Goal: Information Seeking & Learning: Stay updated

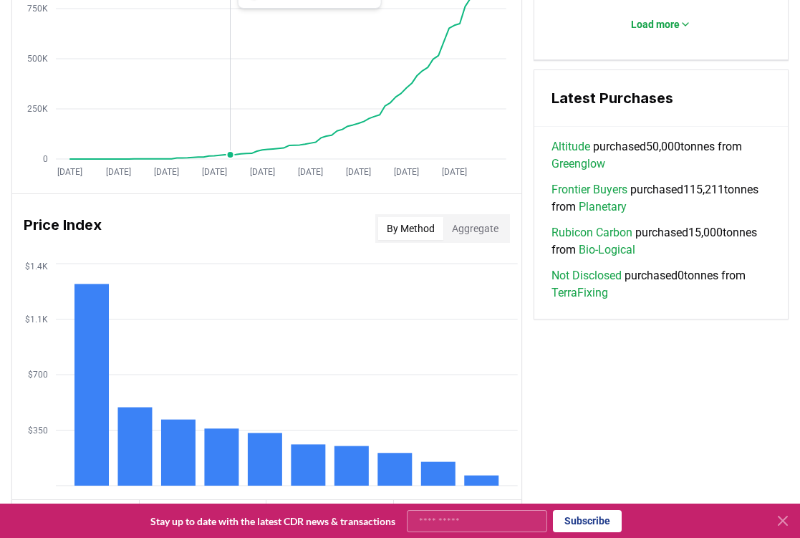
scroll to position [1349, 0]
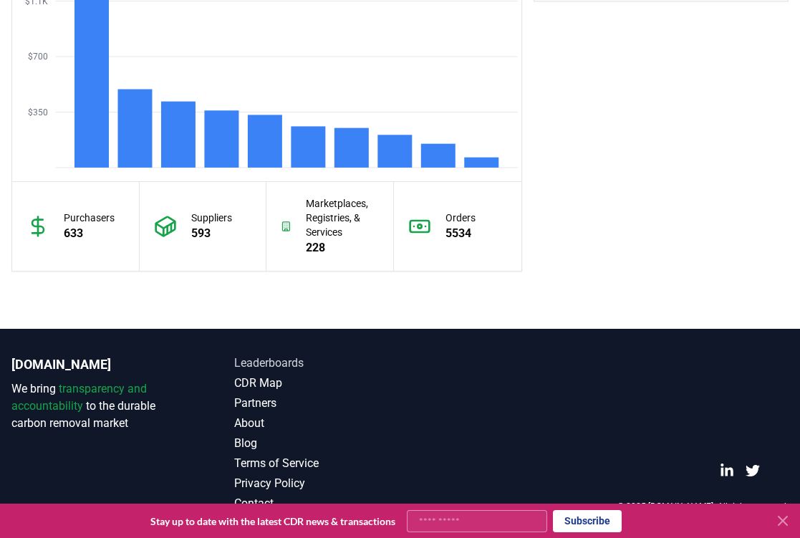
click at [267, 365] on link "Leaderboards" at bounding box center [317, 363] width 166 height 17
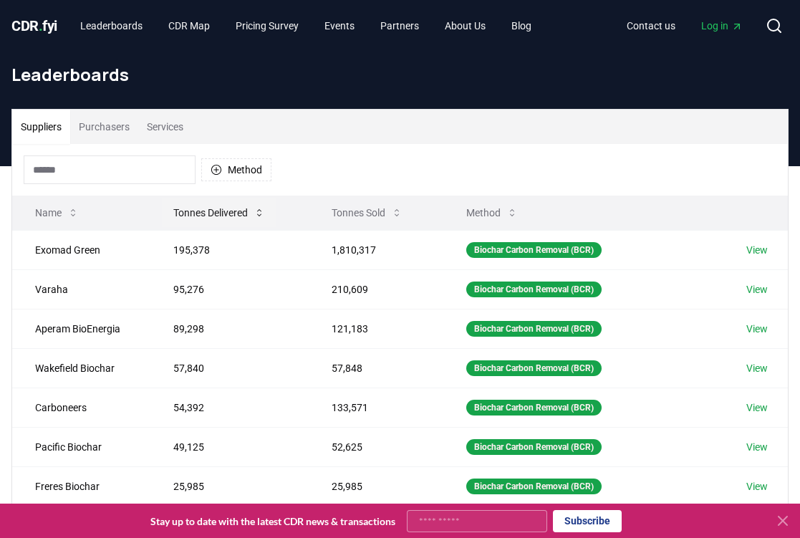
click at [225, 211] on button "Tonnes Delivered" at bounding box center [219, 212] width 115 height 29
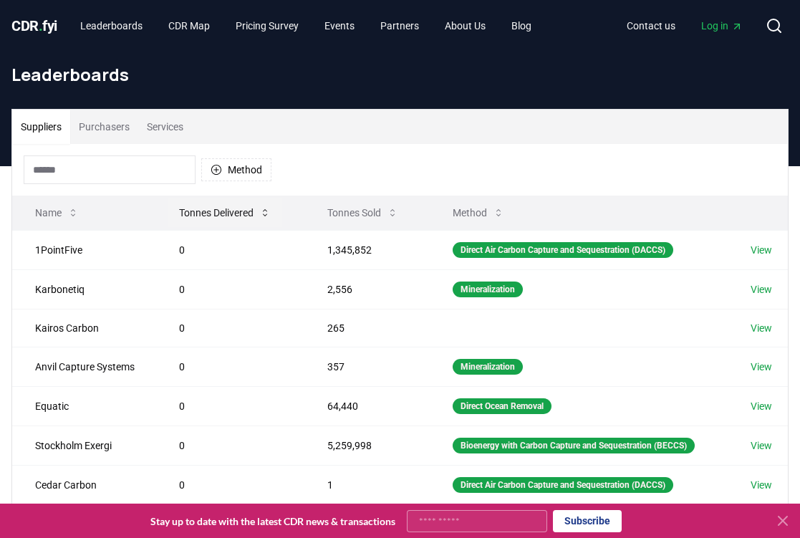
click at [225, 211] on button "Tonnes Delivered" at bounding box center [225, 212] width 115 height 29
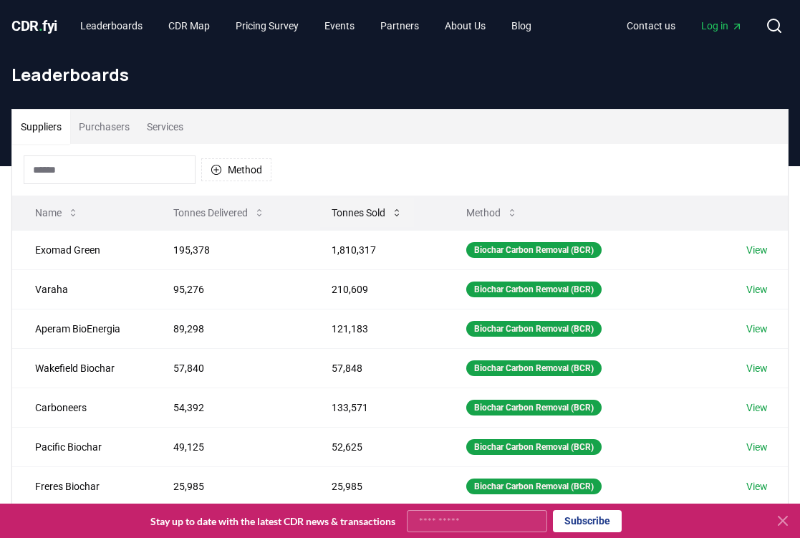
click at [353, 210] on button "Tonnes Sold" at bounding box center [367, 212] width 94 height 29
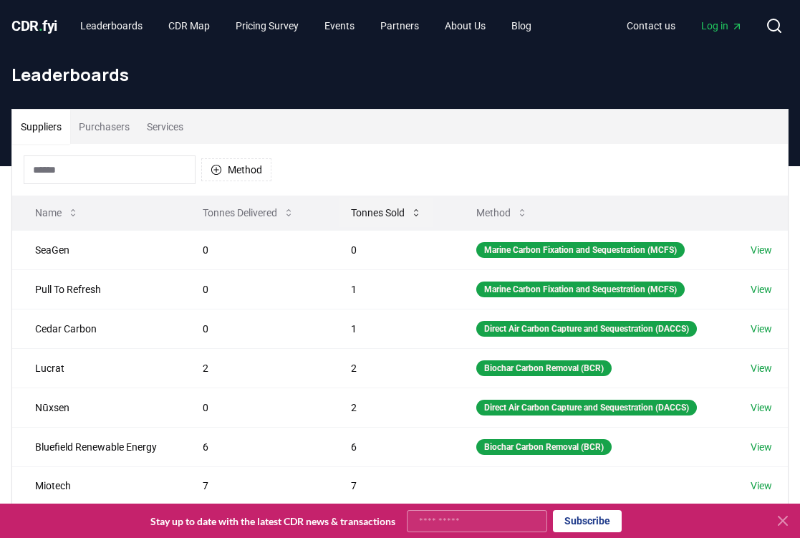
click at [373, 210] on button "Tonnes Sold" at bounding box center [387, 212] width 94 height 29
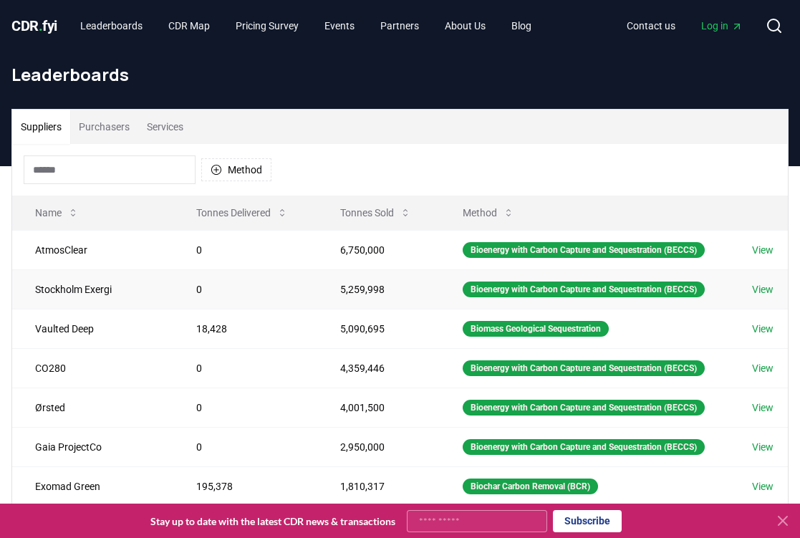
click at [757, 289] on link "View" at bounding box center [762, 289] width 21 height 14
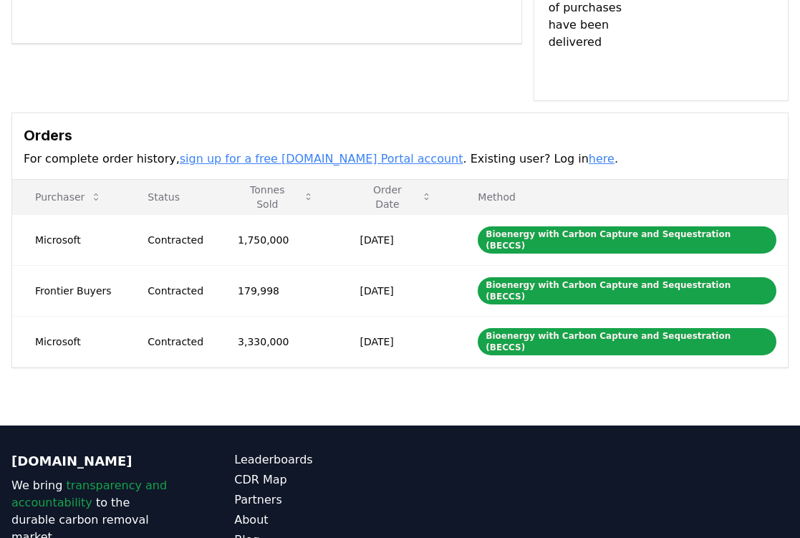
scroll to position [415, 0]
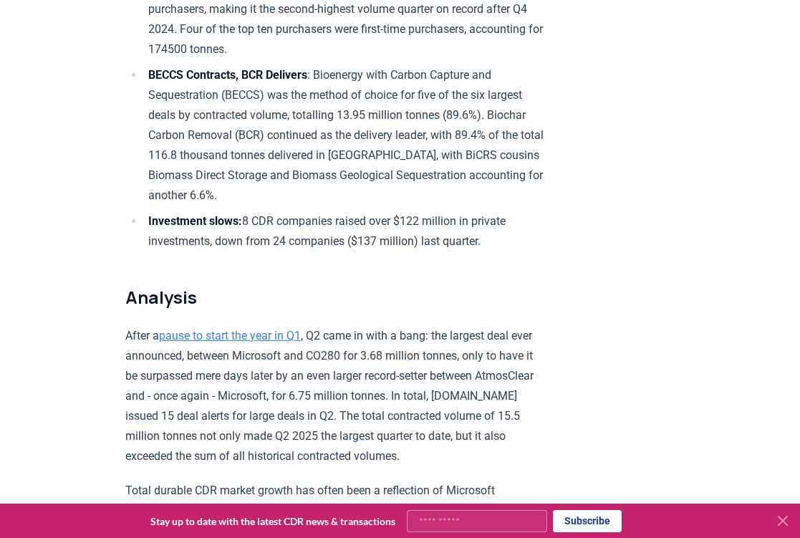
scroll to position [705, 0]
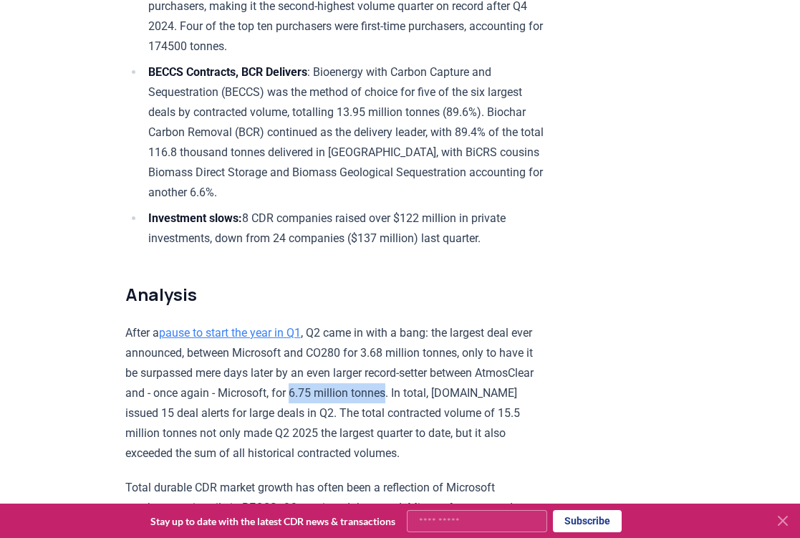
drag, startPoint x: 364, startPoint y: 372, endPoint x: 267, endPoint y: 375, distance: 96.8
click at [267, 375] on p "After a pause to start the year in Q1 , Q2 came in with a bang: the largest dea…" at bounding box center [334, 393] width 419 height 140
copy p "6.75 million tonnes"
drag, startPoint x: 370, startPoint y: 330, endPoint x: 470, endPoint y: 338, distance: 100.0
click at [470, 338] on p "After a pause to start the year in Q1 , Q2 came in with a bang: the largest dea…" at bounding box center [334, 393] width 419 height 140
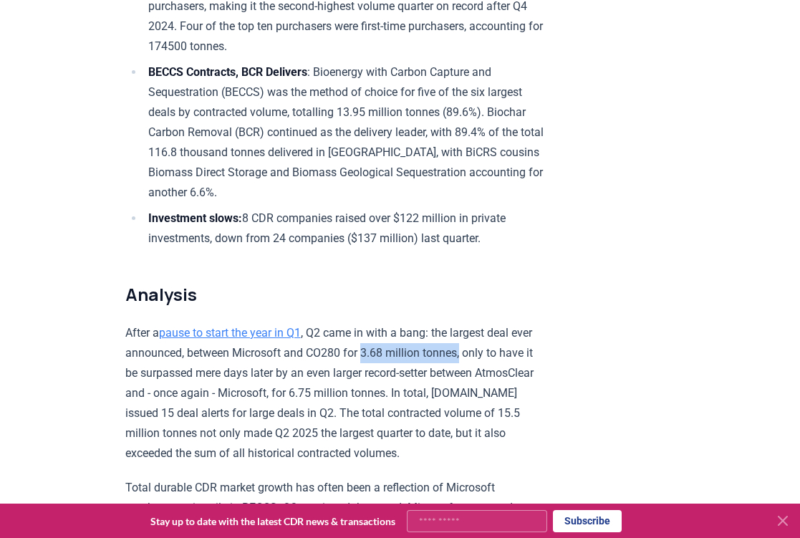
click at [470, 338] on p "After a pause to start the year in Q1 , Q2 came in with a bang: the largest dea…" at bounding box center [334, 393] width 419 height 140
drag, startPoint x: 312, startPoint y: 333, endPoint x: 471, endPoint y: 329, distance: 159.1
click at [471, 329] on p "After a pause to start the year in Q1 , Q2 came in with a bang: the largest dea…" at bounding box center [334, 393] width 419 height 140
copy p "CO280 for 3.68 million tonnes,"
